Goal: Transaction & Acquisition: Purchase product/service

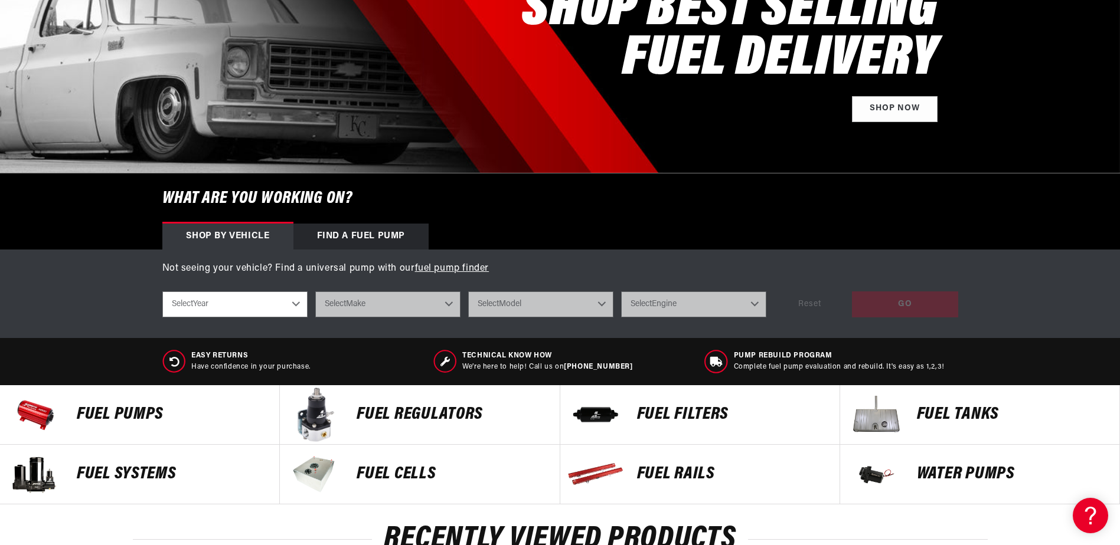
click at [264, 308] on select "Select Year 2023 2022 2021 2020 2019 2018 2017 2016 2015 2014 2013 2012 2011 20…" at bounding box center [234, 305] width 145 height 26
select select "1991"
click at [162, 292] on select "Select Year 2023 2022 2021 2020 2019 2018 2017 2016 2015 2014 2013 2012 2011 20…" at bounding box center [234, 305] width 145 height 26
select select "1991"
click at [345, 303] on select "Select Make Acura Chevrolet Dodge Eagle Ford GMC Honda Jeep Mazda Mitsubishi Ni…" at bounding box center [387, 305] width 145 height 26
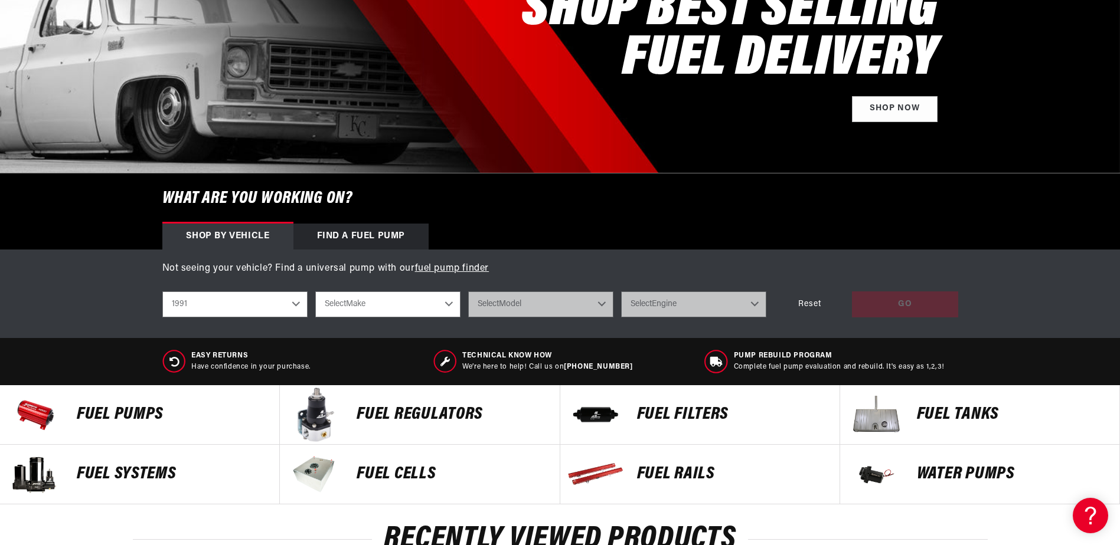
select select "Chevrolet"
click at [315, 292] on select "Select Make Acura Chevrolet Dodge Eagle Ford GMC Honda Jeep Mazda Mitsubishi Ni…" at bounding box center [387, 305] width 145 height 26
select select "Chevrolet"
click at [503, 306] on select "Select Model C1500 C2500 Camaro Corvette K1500 K2500 S10 S10 Blazer" at bounding box center [540, 305] width 145 height 26
select select "C1500"
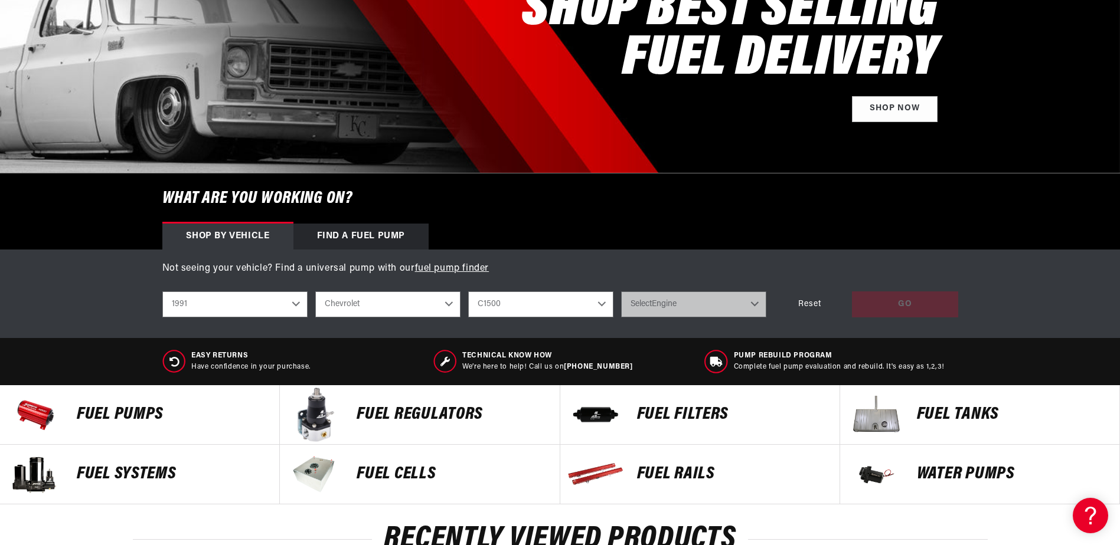
click at [468, 292] on select "Select Model C1500 C2500 Camaro Corvette K1500 K2500 S10 S10 Blazer" at bounding box center [540, 305] width 145 height 26
select select "C1500"
click at [660, 305] on select "Select Engine 4.1L 4.3L 5.0L 5.7L 7.4L" at bounding box center [693, 305] width 145 height 26
select select "7.4L"
click at [621, 292] on select "Select Engine 4.1L 4.3L 5.0L 5.7L 7.4L" at bounding box center [693, 305] width 145 height 26
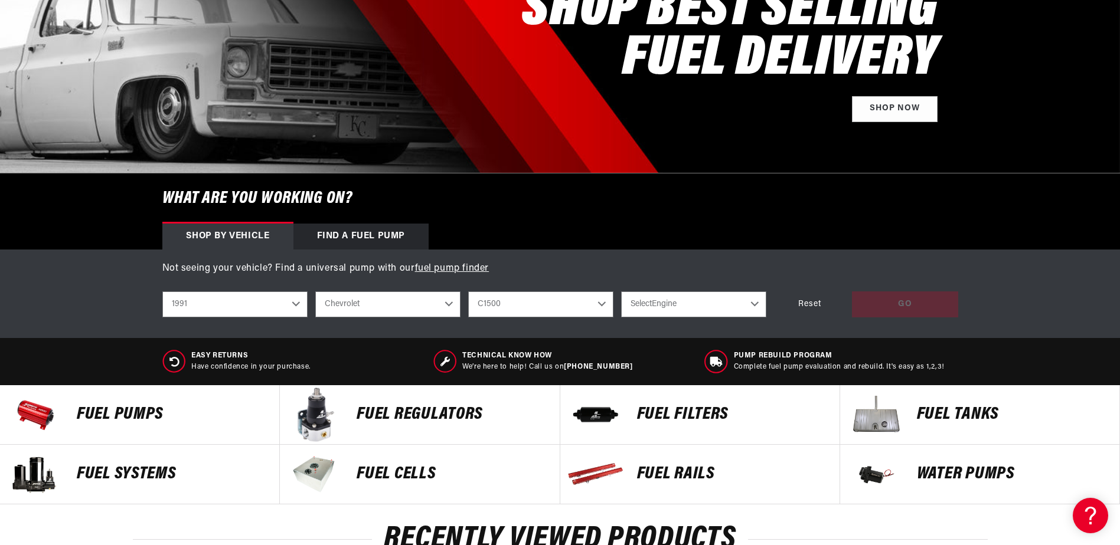
select select "7.4L"
click at [876, 306] on div "GO" at bounding box center [905, 305] width 106 height 27
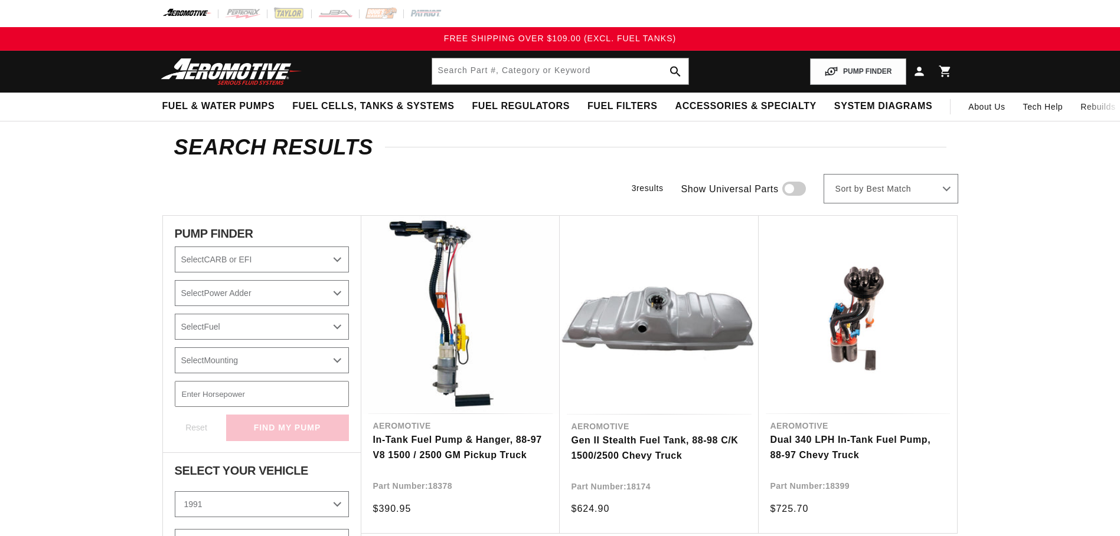
select select "1991"
select select "Chevrolet"
select select "7.4L"
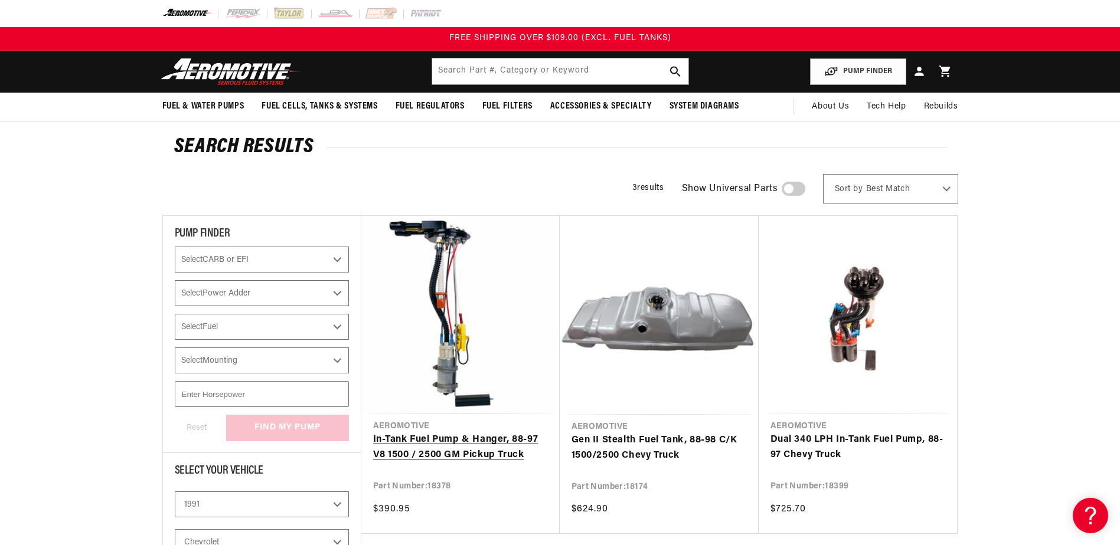
click at [448, 433] on link "In-Tank Fuel Pump & Hanger, 88-97 V8 1500 / 2500 GM Pickup Truck" at bounding box center [460, 448] width 175 height 30
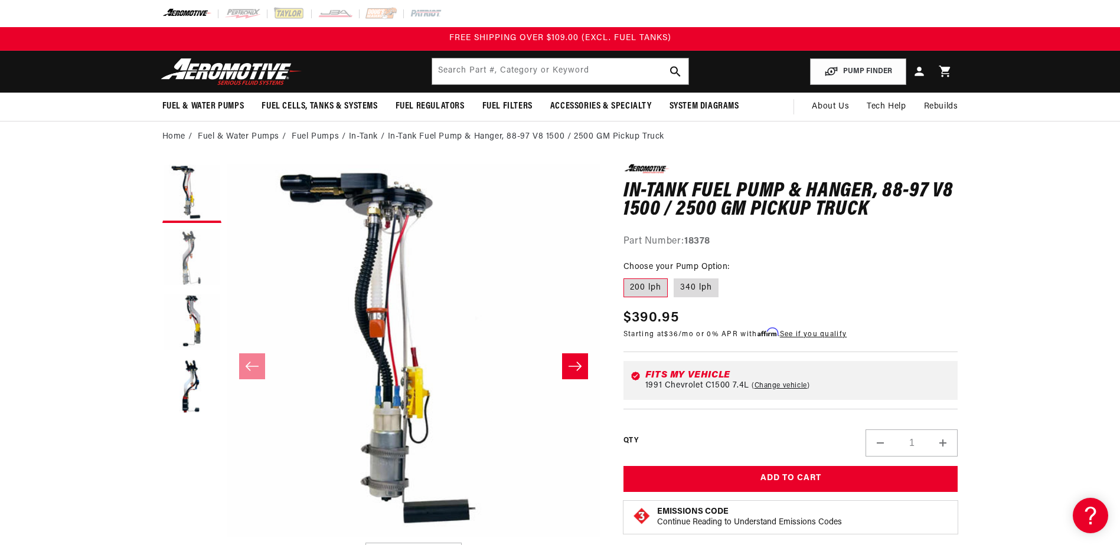
click at [192, 260] on button "Load image 2 in gallery view" at bounding box center [191, 258] width 59 height 59
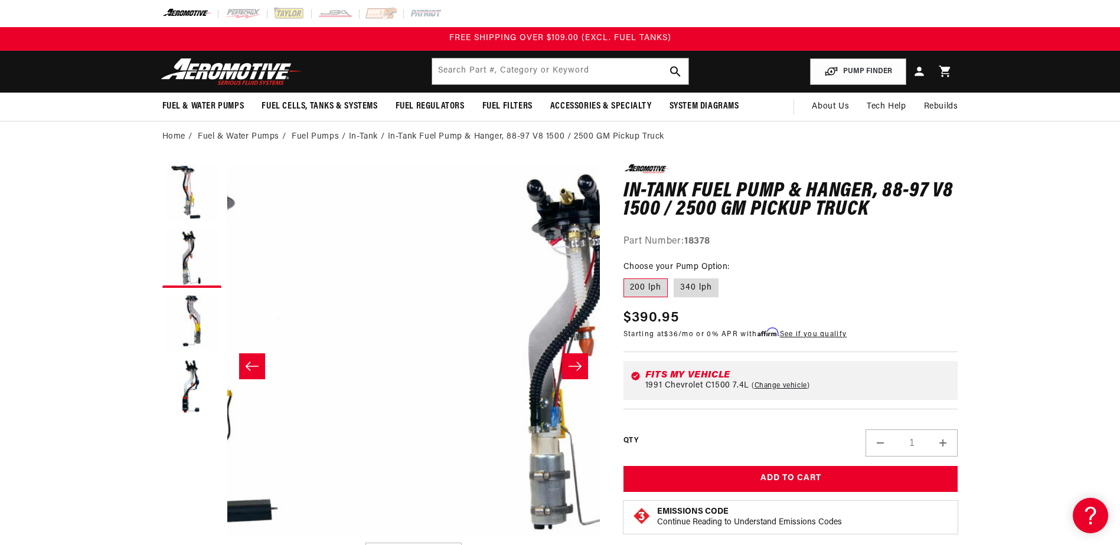
scroll to position [0, 372]
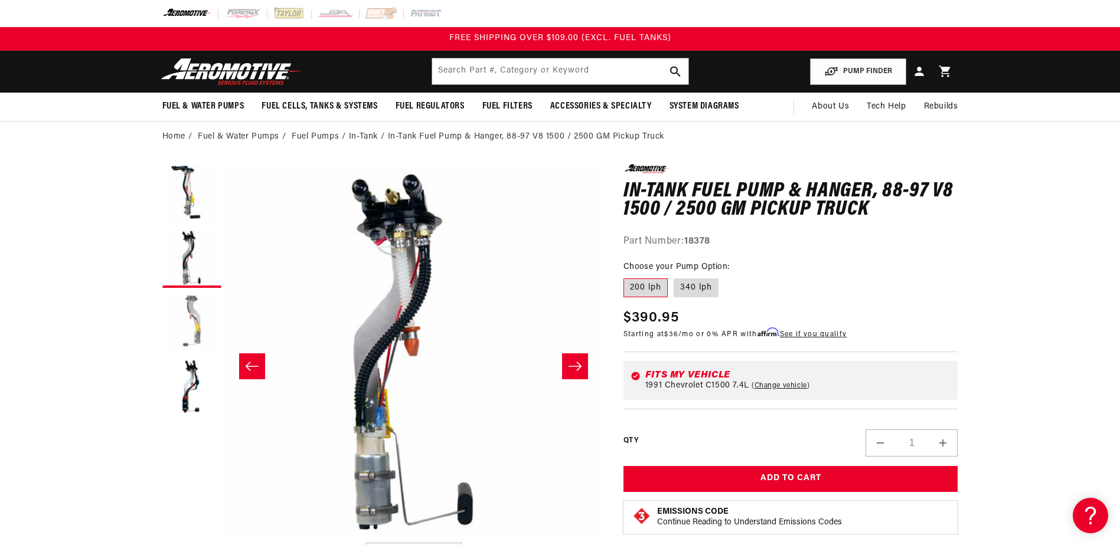
click at [193, 311] on button "Load image 3 in gallery view" at bounding box center [191, 323] width 59 height 59
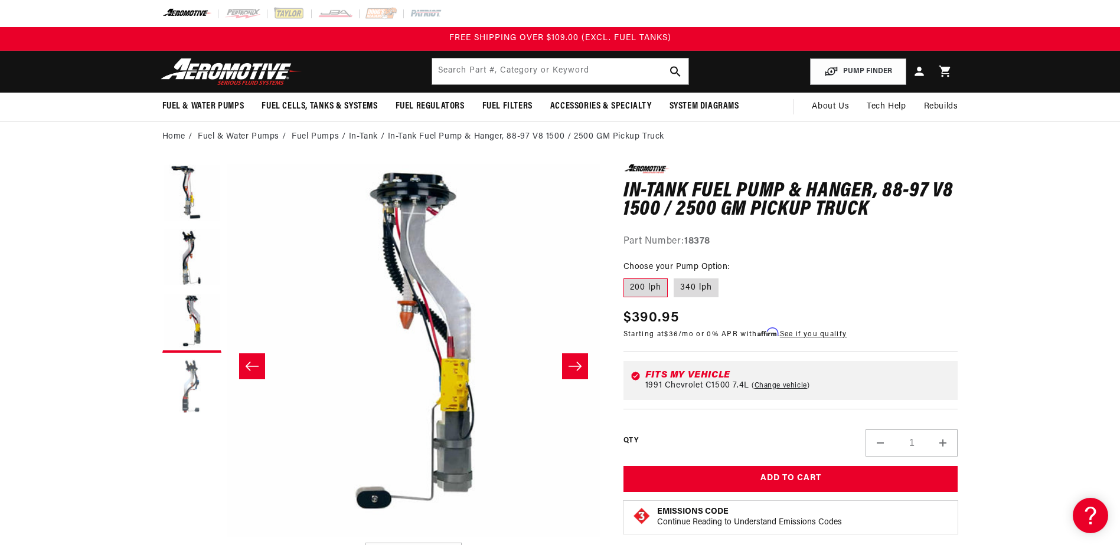
click at [188, 375] on button "Load image 4 in gallery view" at bounding box center [191, 388] width 59 height 59
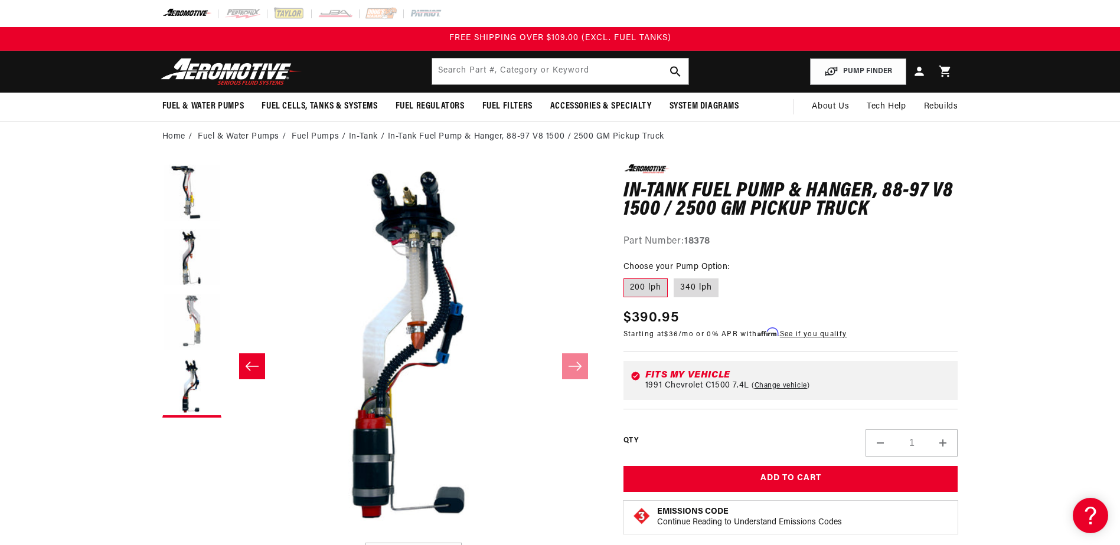
click at [192, 316] on button "Load image 3 in gallery view" at bounding box center [191, 323] width 59 height 59
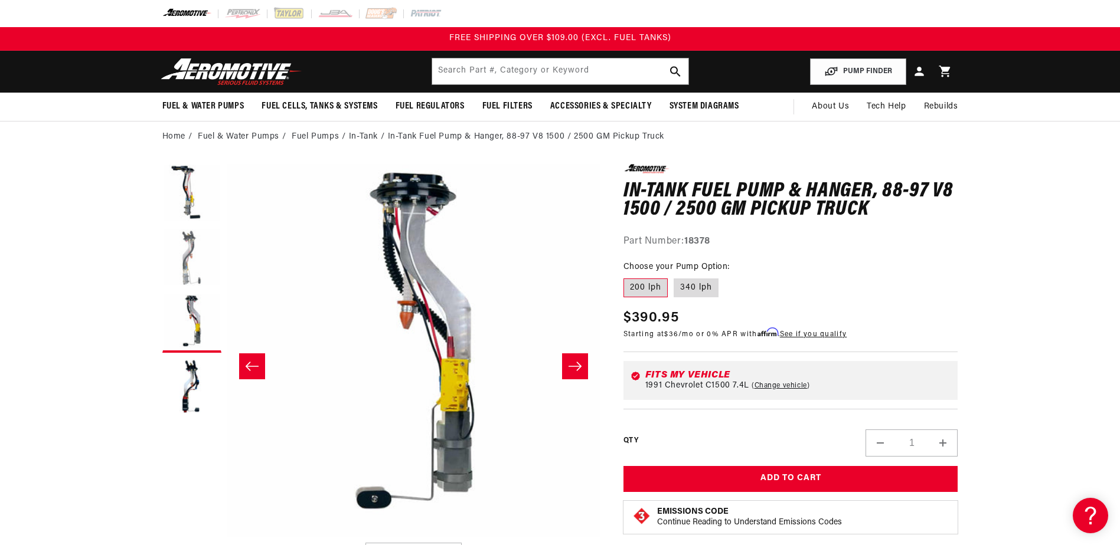
click at [188, 270] on button "Load image 2 in gallery view" at bounding box center [191, 258] width 59 height 59
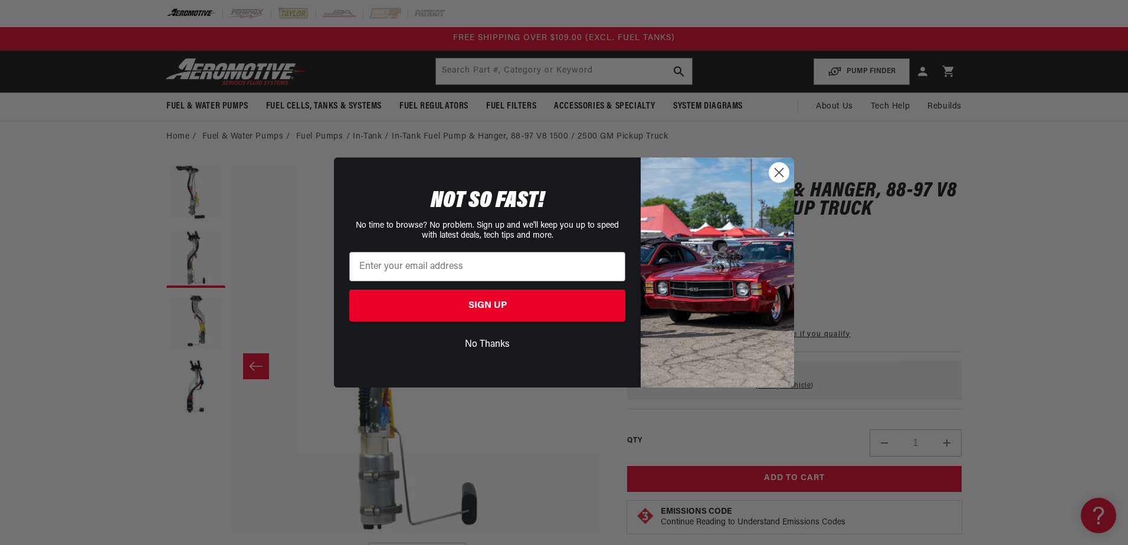
click at [775, 171] on circle "Close dialog" at bounding box center [779, 172] width 19 height 19
